Goal: Task Accomplishment & Management: Manage account settings

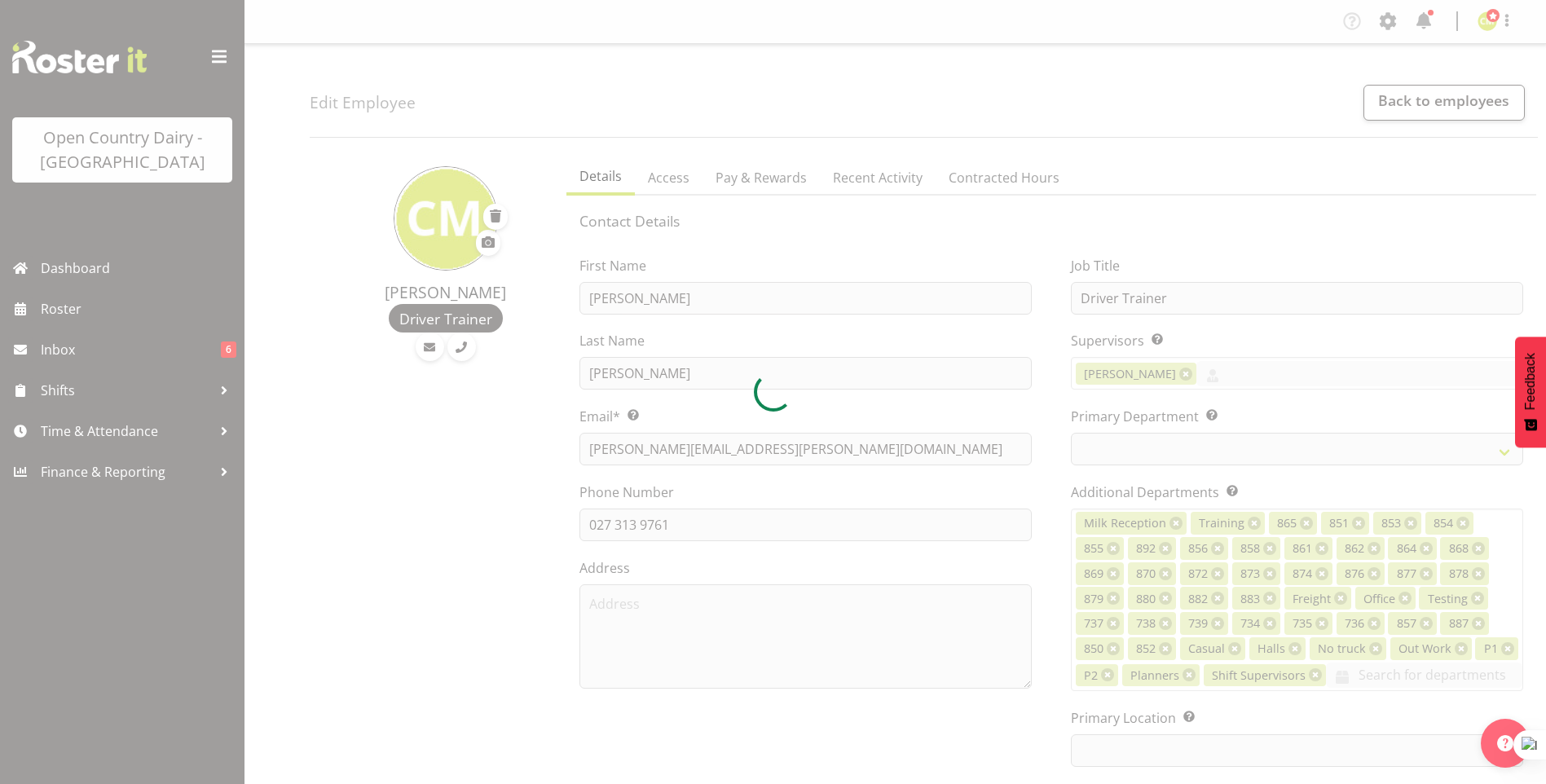
select select
select select "990"
select select "699"
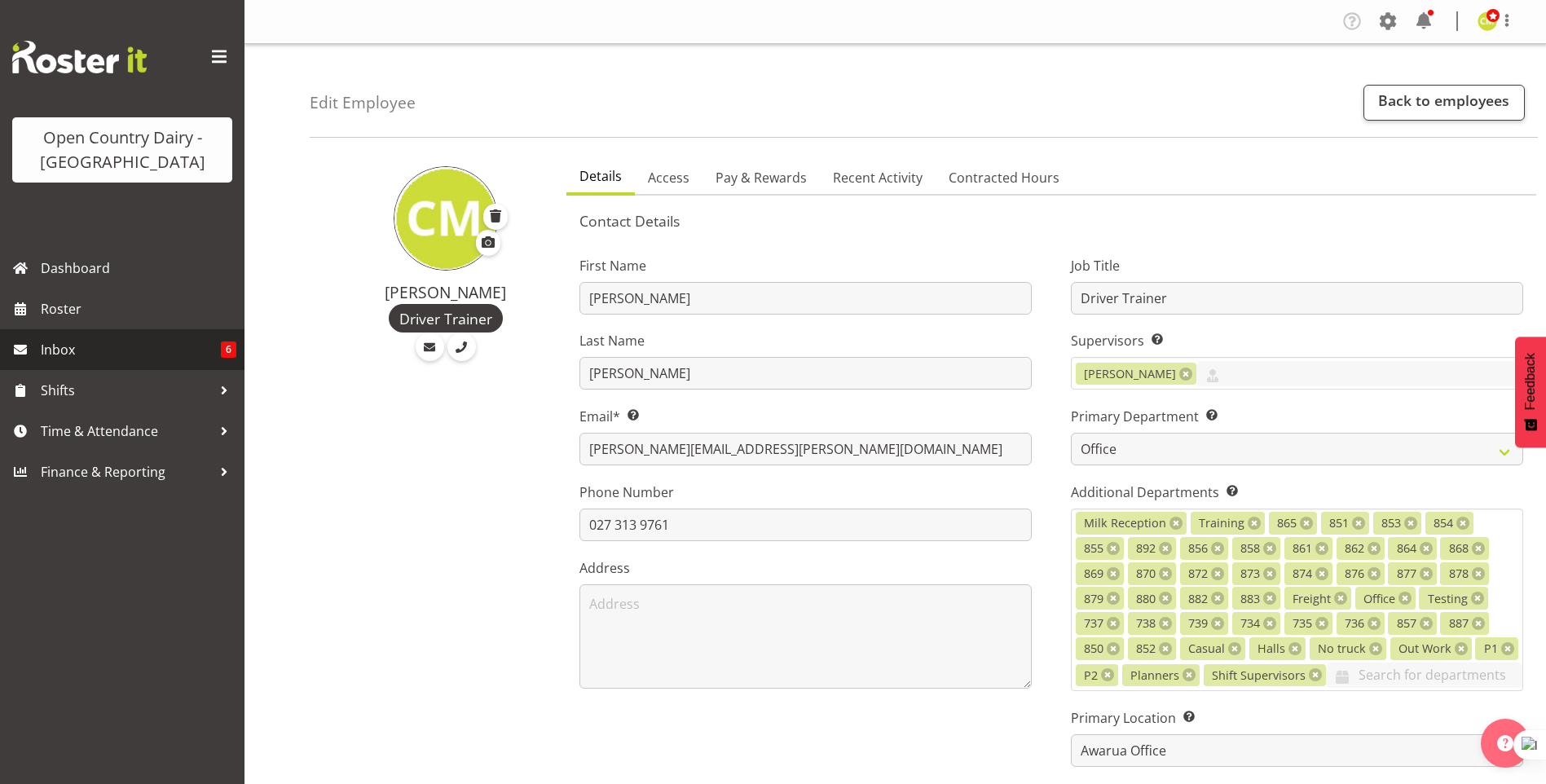
click at [60, 353] on span "Inbox" at bounding box center [131, 349] width 180 height 24
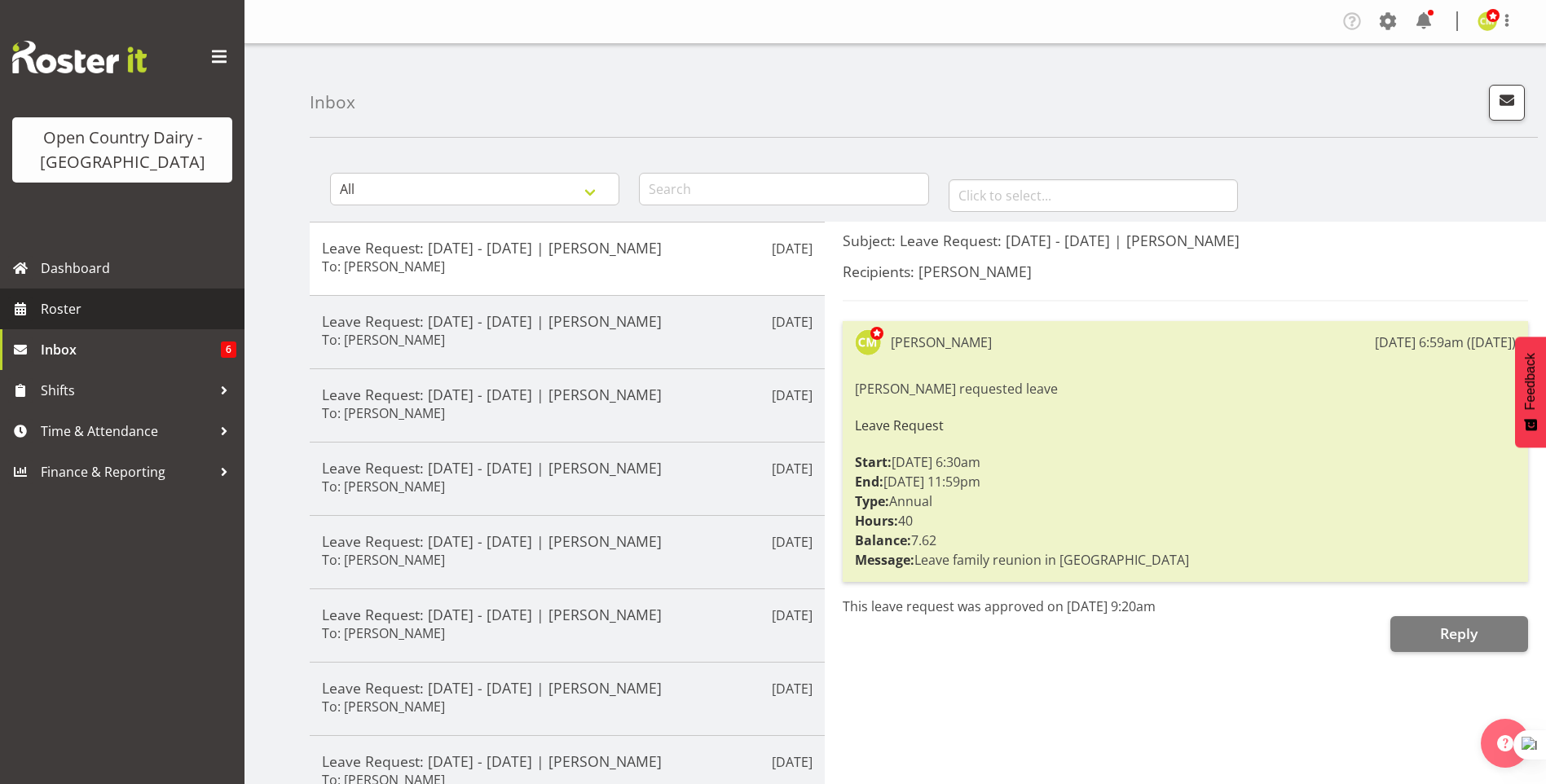
click at [64, 312] on span "Roster" at bounding box center [139, 309] width 196 height 24
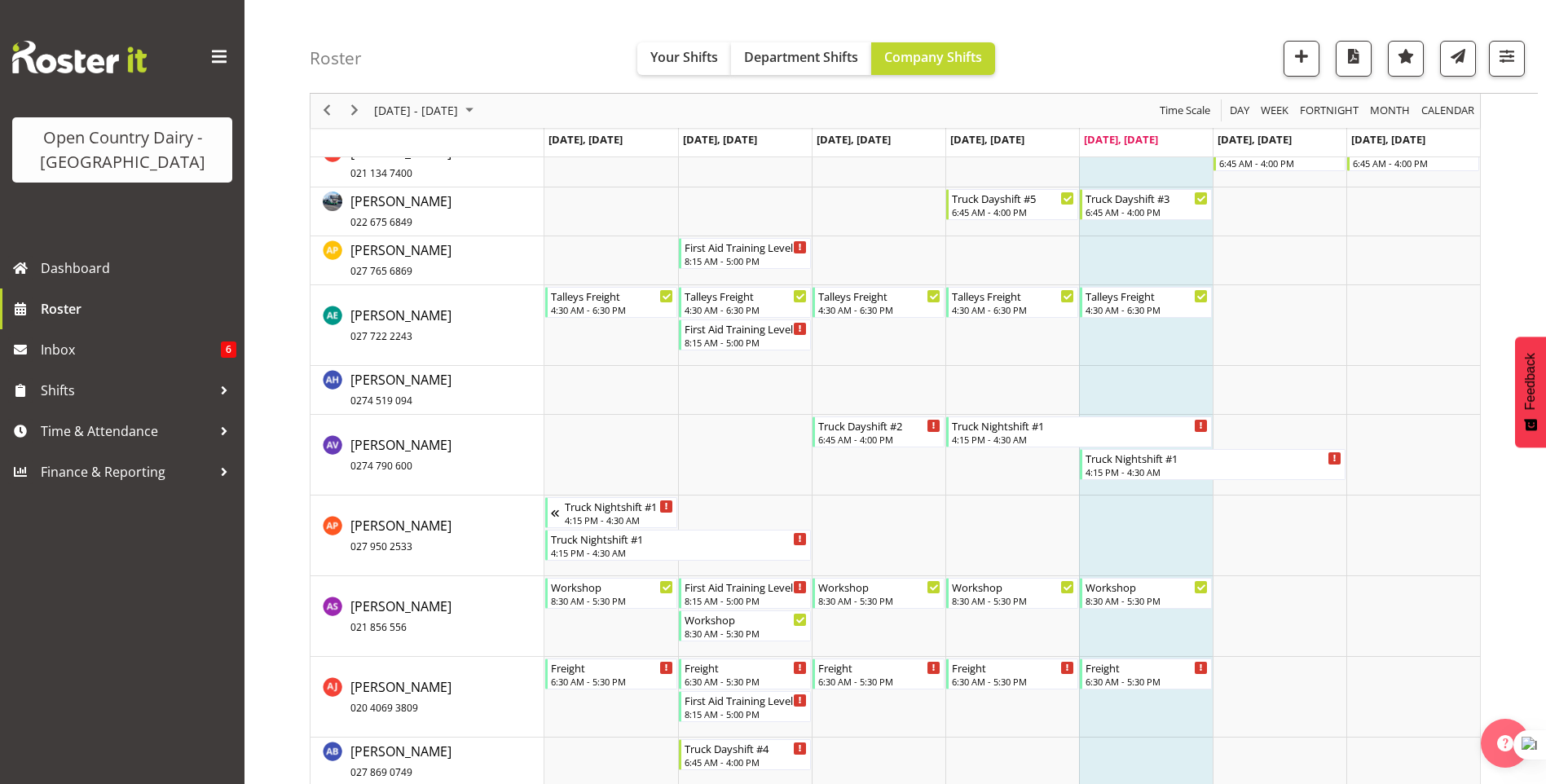
scroll to position [1140, 0]
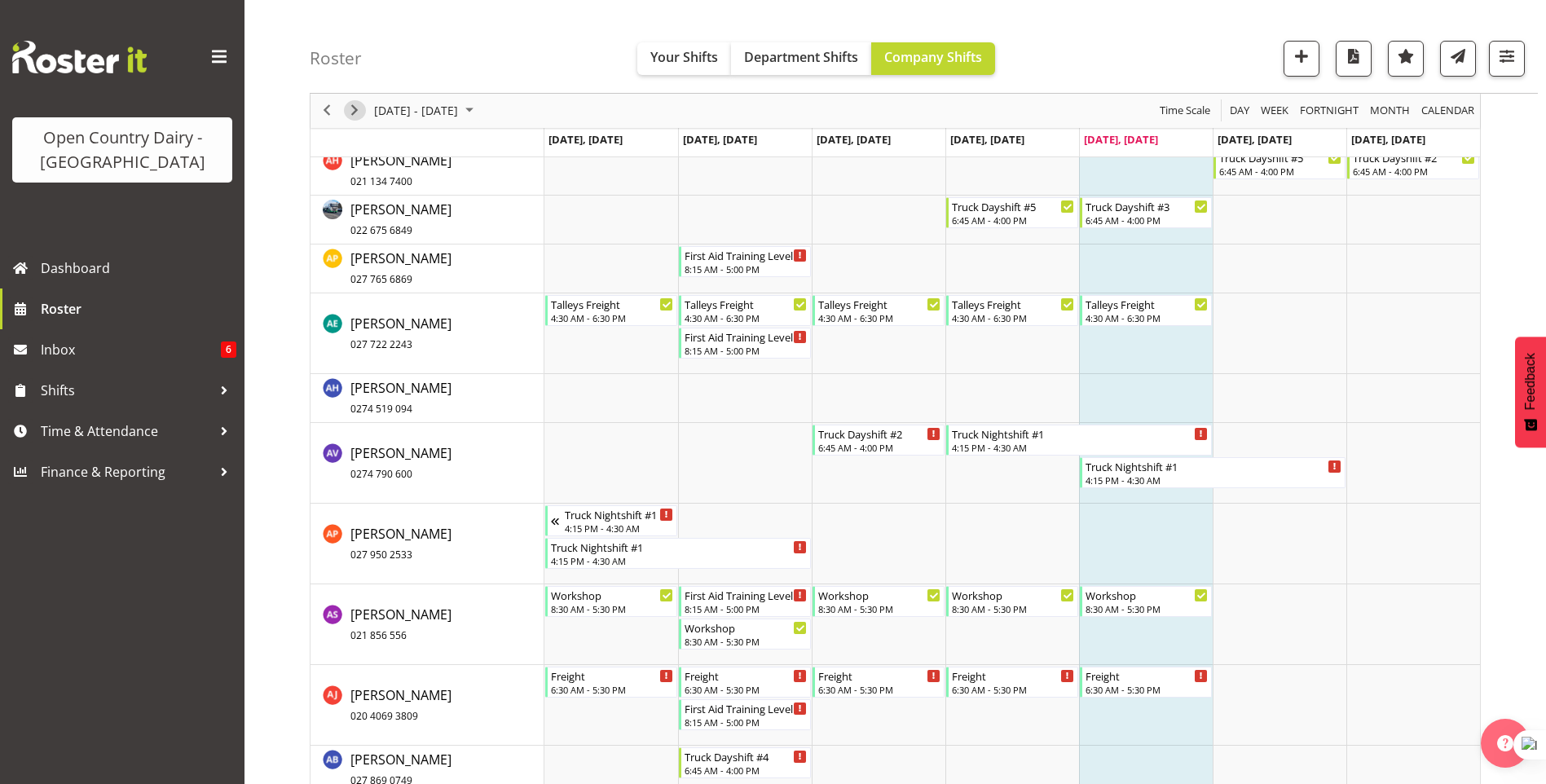
click at [356, 114] on span "Next" at bounding box center [354, 111] width 20 height 21
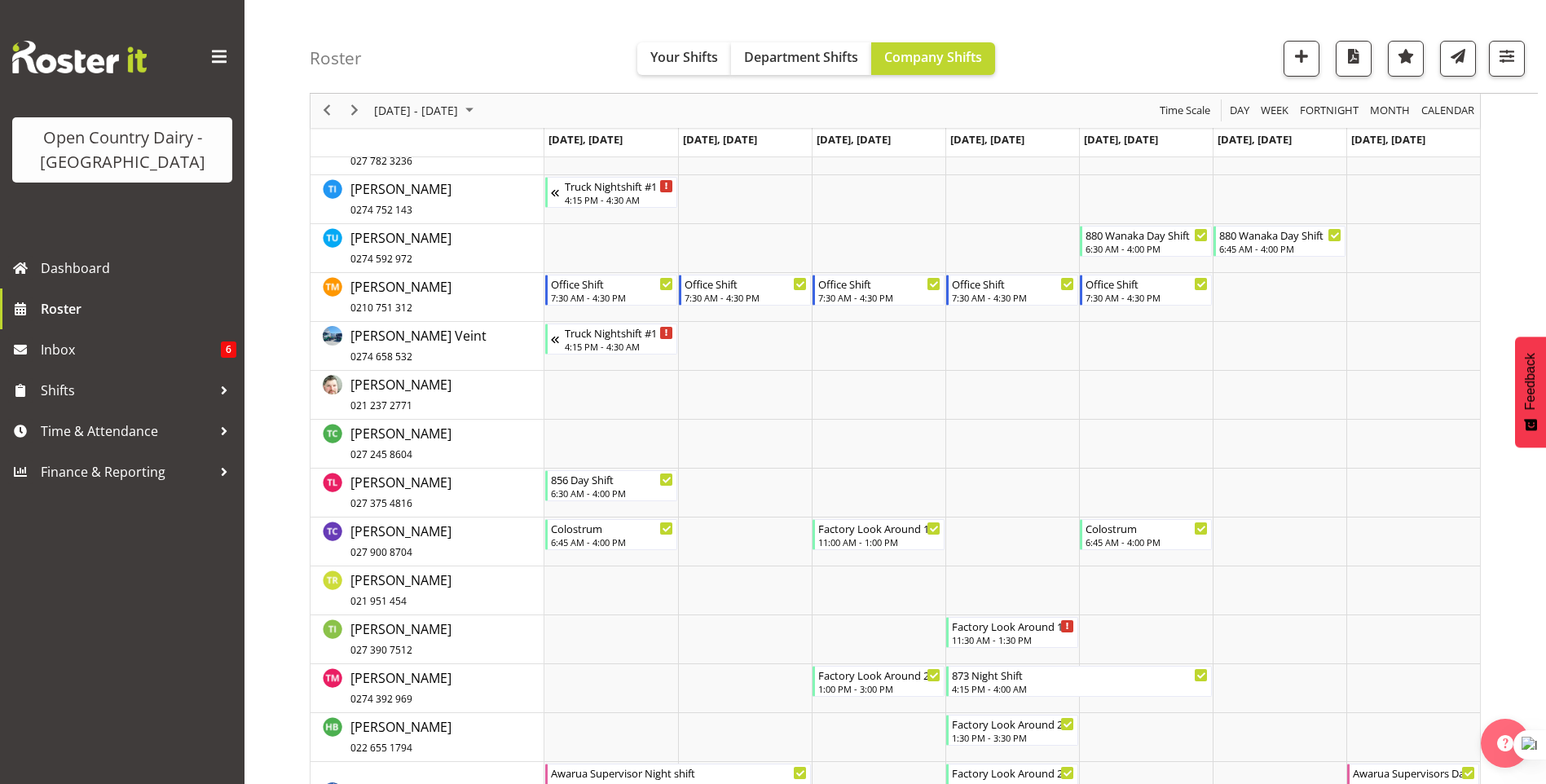
scroll to position [9633, 0]
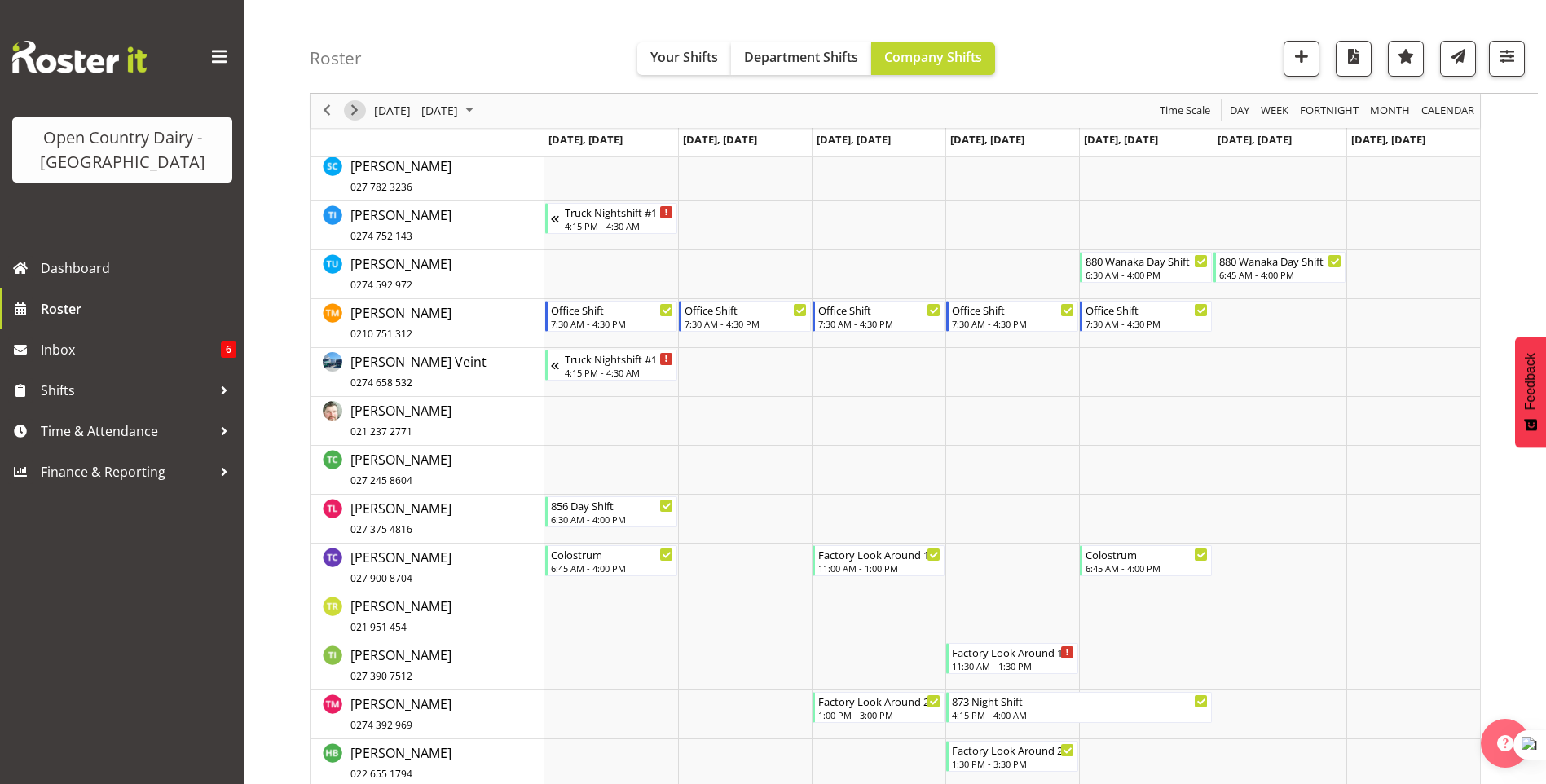
click at [350, 113] on span "Next" at bounding box center [354, 111] width 20 height 21
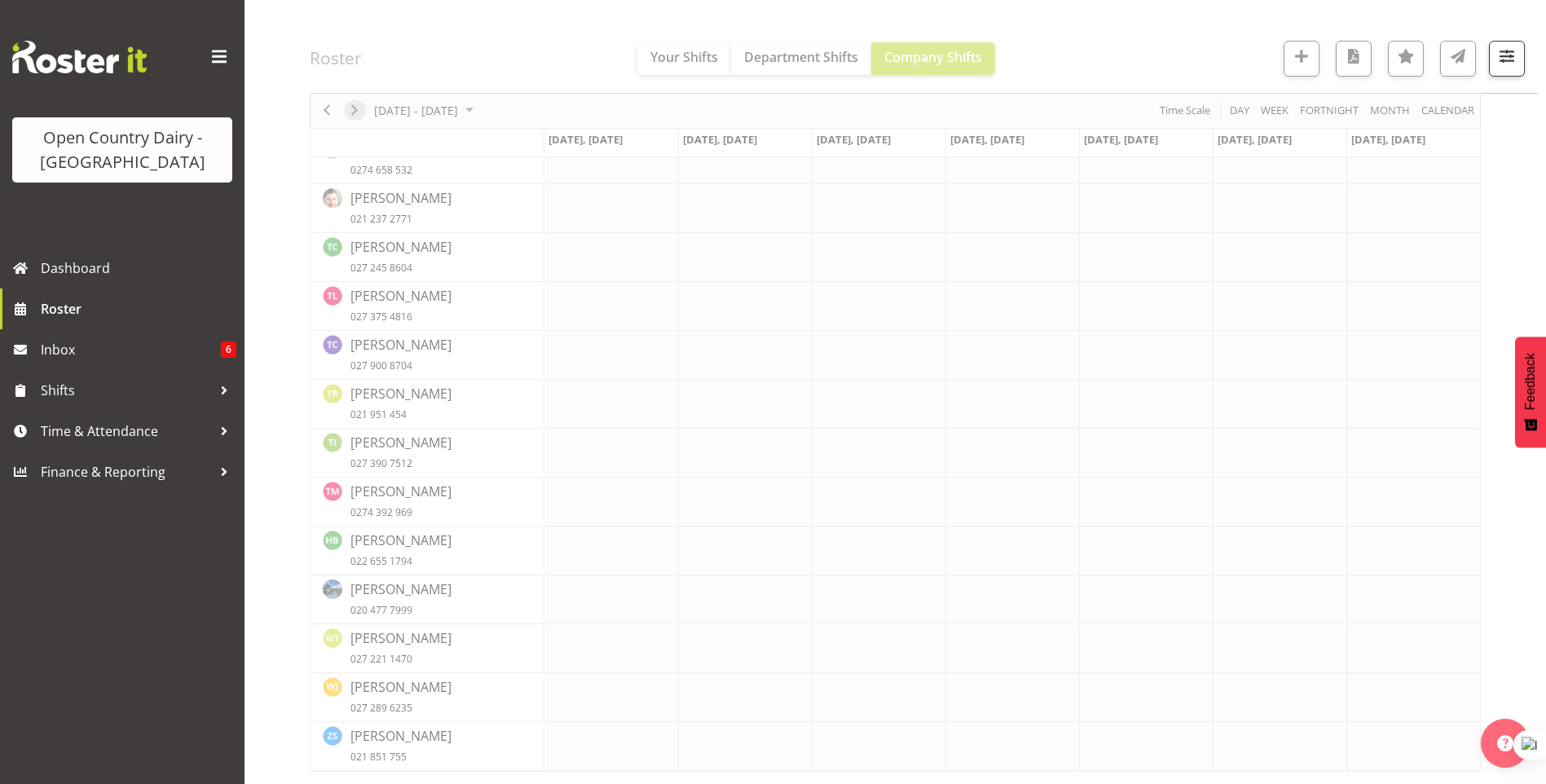
scroll to position [6594, 0]
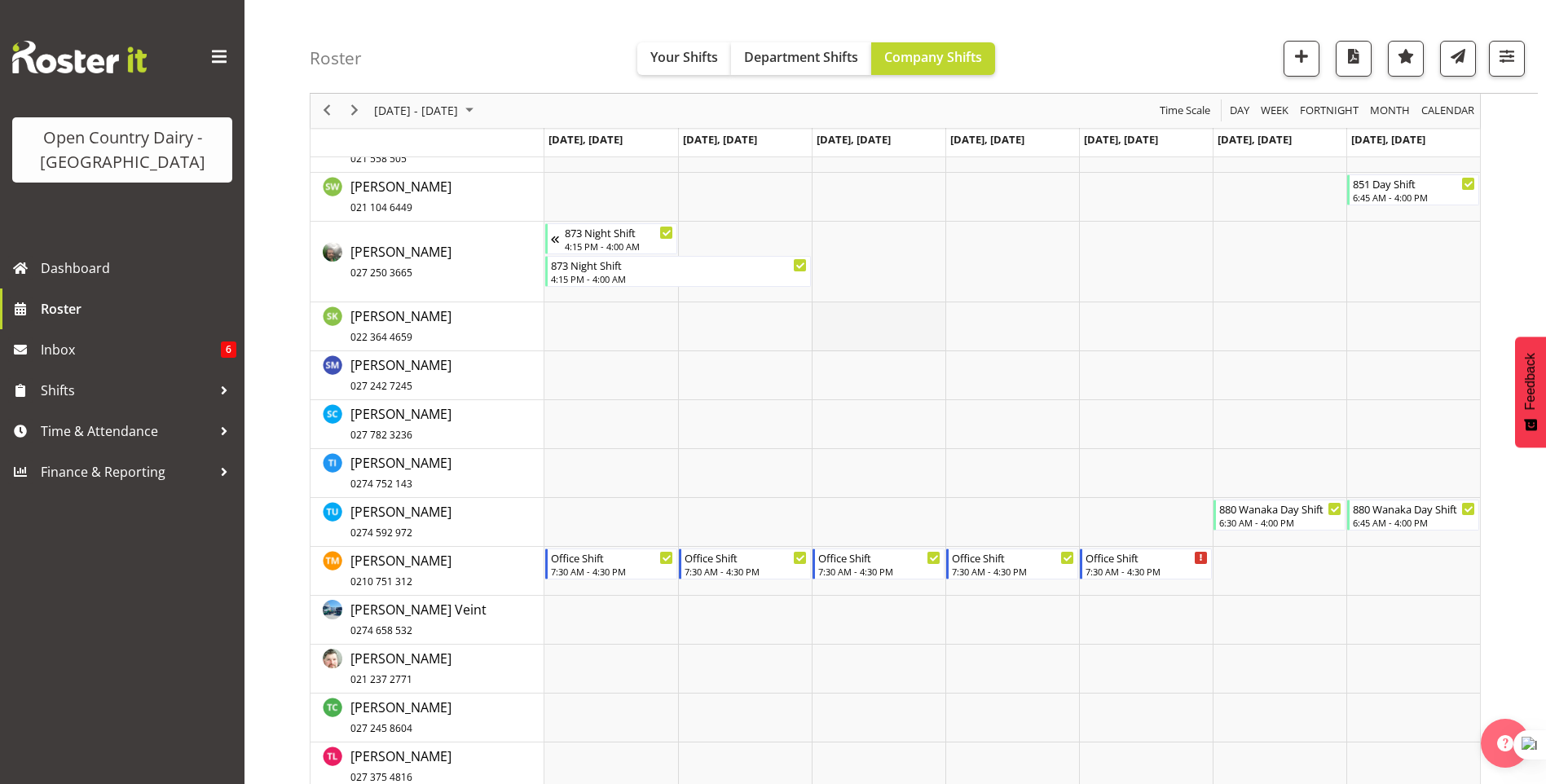
scroll to position [9420, 0]
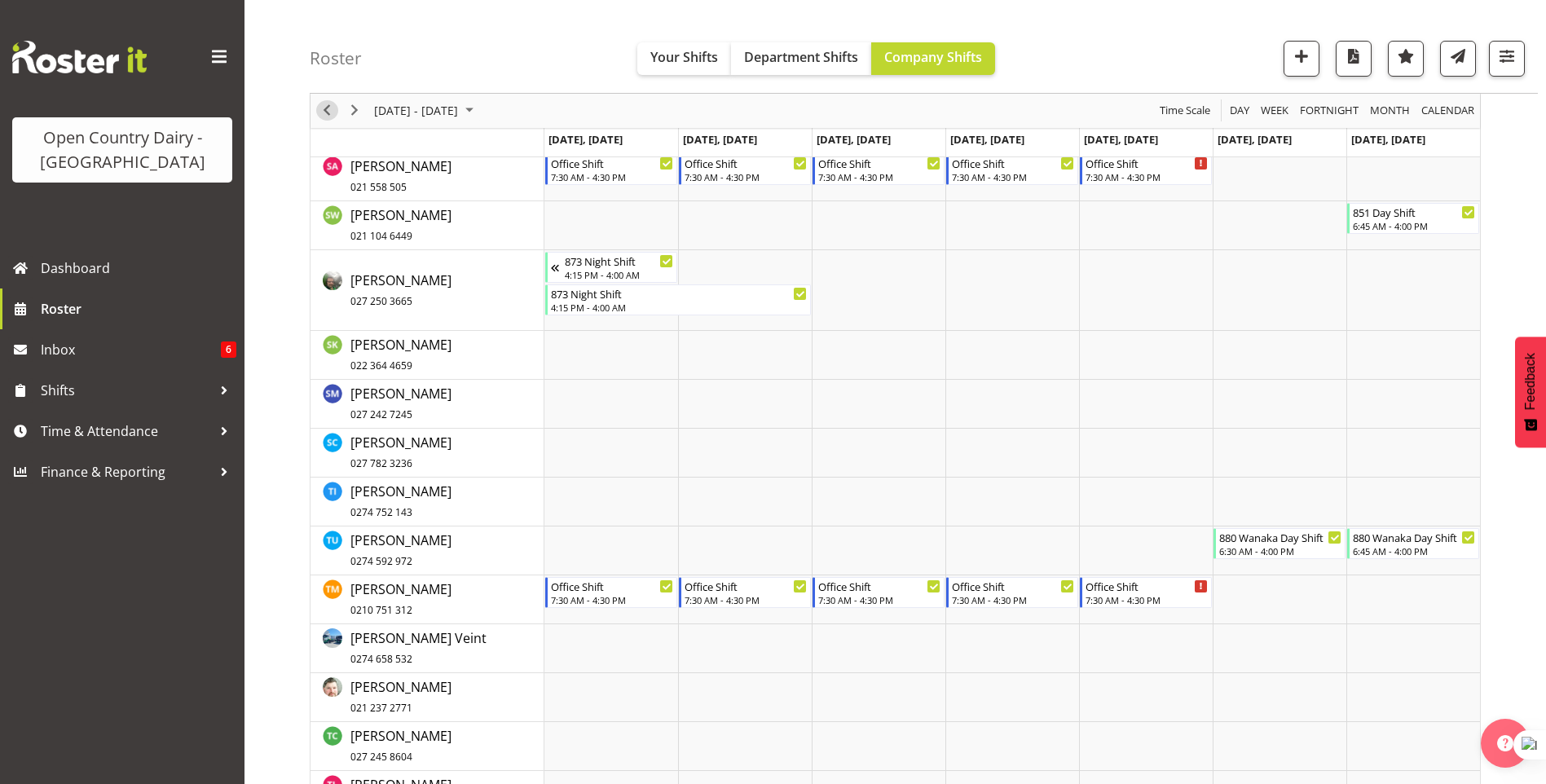
click at [328, 111] on span "Previous" at bounding box center [327, 111] width 20 height 21
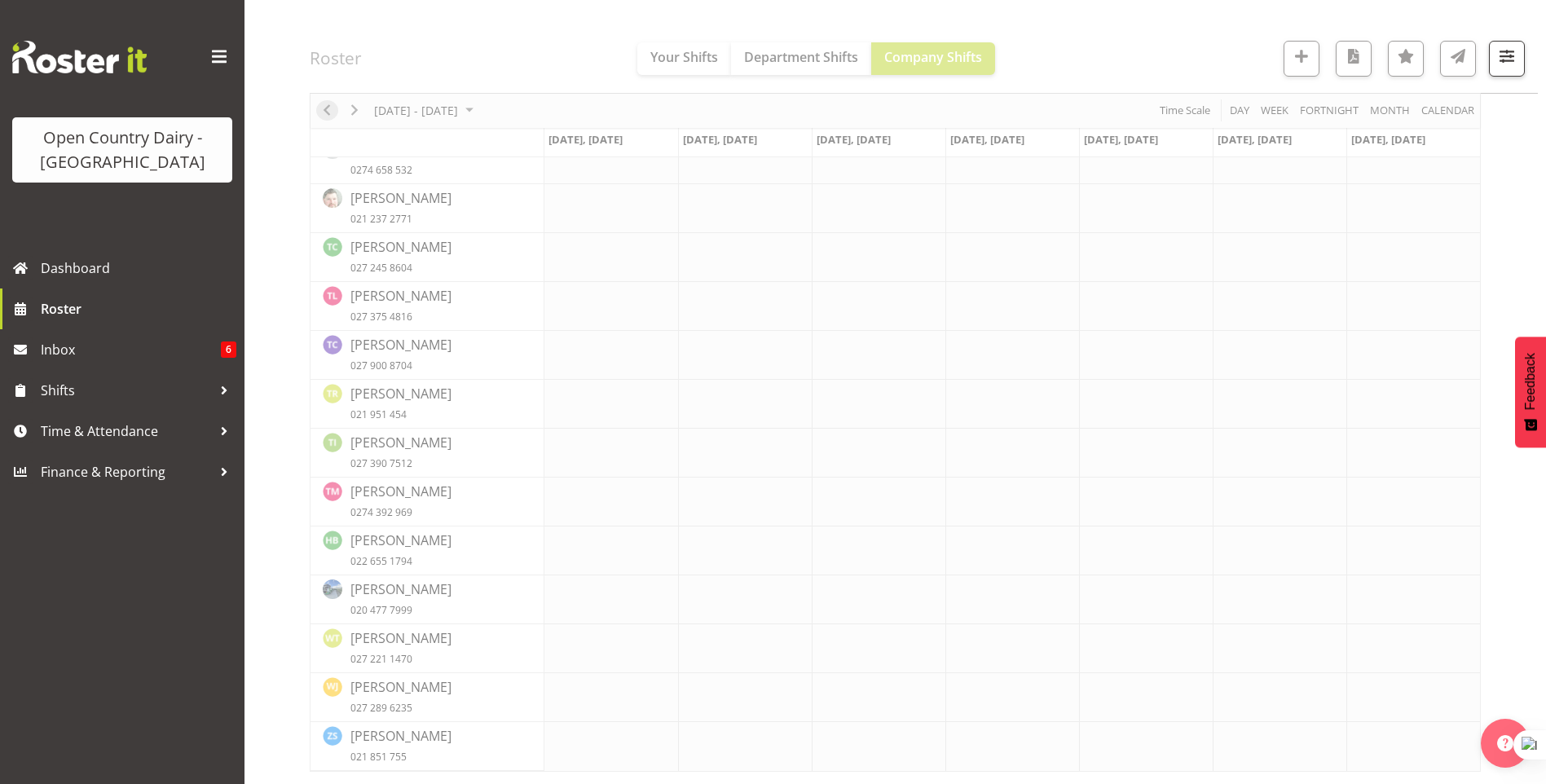
scroll to position [6594, 0]
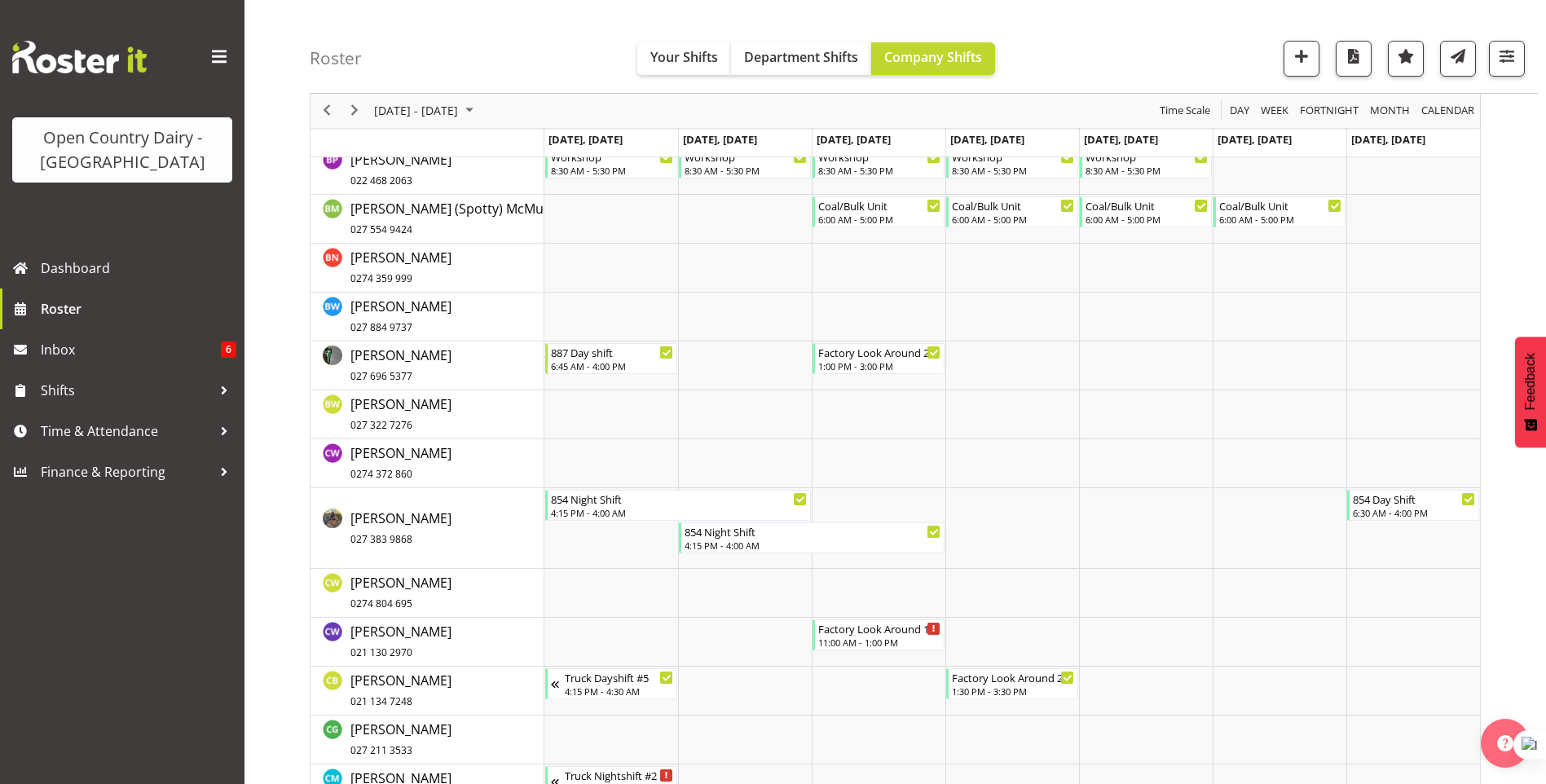
scroll to position [4138, 0]
